Goal: Task Accomplishment & Management: Manage account settings

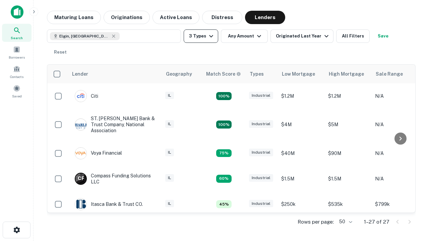
click at [201, 36] on button "3 Types" at bounding box center [200, 35] width 34 height 13
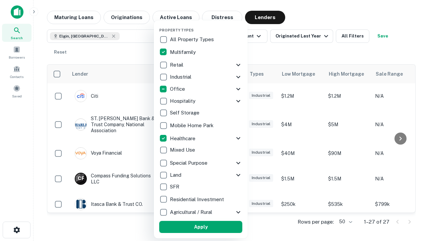
click at [201, 227] on button "Apply" at bounding box center [200, 227] width 83 height 12
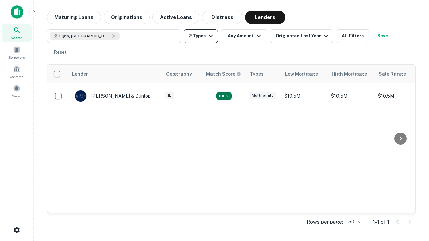
click at [201, 36] on button "2 Types" at bounding box center [200, 35] width 34 height 13
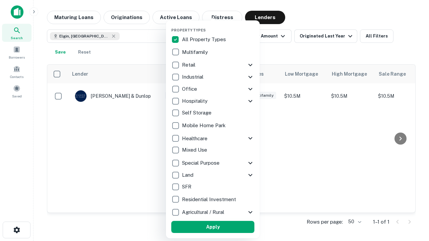
click at [213, 227] on button "Apply" at bounding box center [212, 227] width 83 height 12
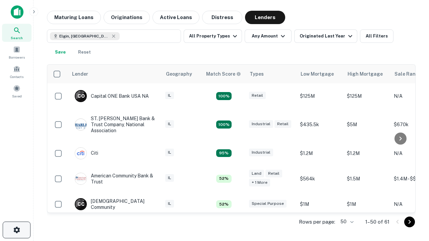
click at [16, 230] on icon "button" at bounding box center [17, 230] width 8 height 8
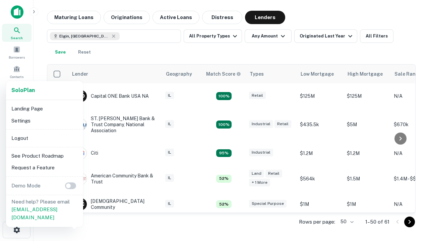
click at [44, 138] on li "Logout" at bounding box center [45, 138] width 72 height 12
